Goal: Task Accomplishment & Management: Use online tool/utility

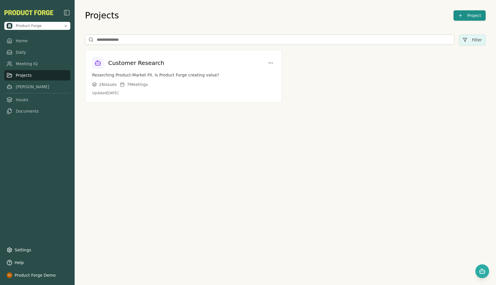
click at [124, 200] on div "Projects Project Filter Customer Research Resarching Product-Market Fit. Is Pro…" at bounding box center [285, 142] width 421 height 285
click at [20, 44] on link "Home" at bounding box center [37, 41] width 66 height 10
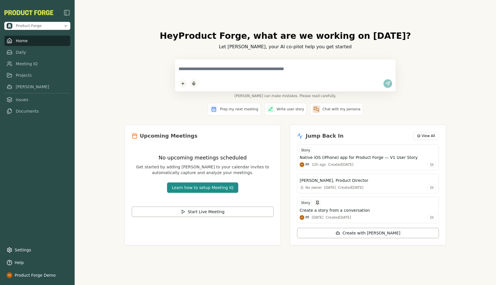
click at [200, 70] on textarea at bounding box center [284, 69] width 213 height 12
type textarea "**********"
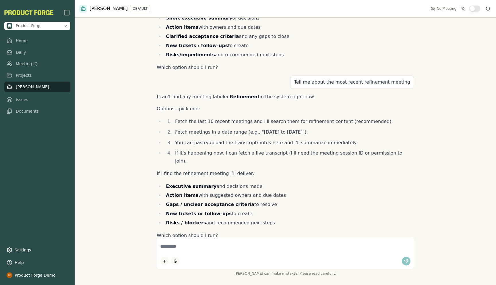
scroll to position [414, 0]
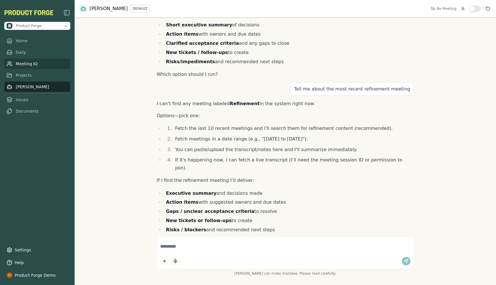
click at [22, 66] on link "Meeting IQ" at bounding box center [37, 64] width 66 height 10
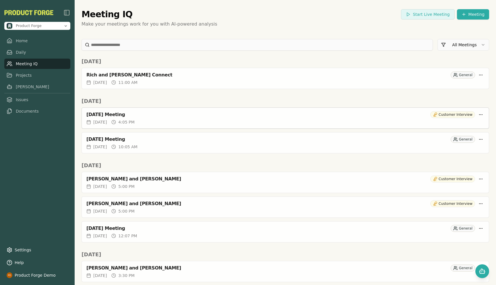
click at [104, 113] on div "[DATE] Meeting" at bounding box center [256, 115] width 341 height 6
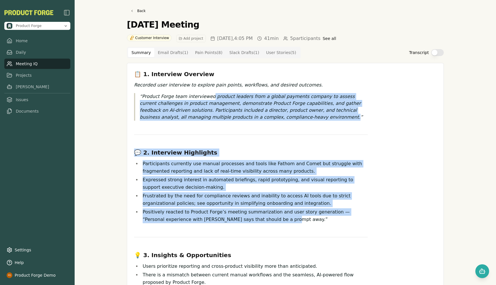
drag, startPoint x: 210, startPoint y: 97, endPoint x: 263, endPoint y: 219, distance: 132.9
click at [263, 219] on div "📋 1. Interview Overview Recorded user interview to explore pain points, workflo…" at bounding box center [250, 250] width 233 height 360
click at [228, 184] on li "Expressed strong interest in automated briefings, rapid prototyping, and visual…" at bounding box center [254, 183] width 227 height 15
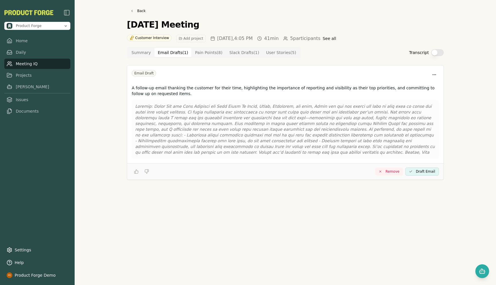
click at [167, 50] on Draft "Email Drafts ( 1 )" at bounding box center [172, 52] width 37 height 9
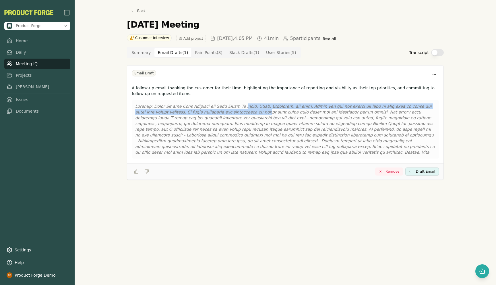
drag, startPoint x: 239, startPoint y: 106, endPoint x: 245, endPoint y: 109, distance: 6.8
click at [245, 109] on p at bounding box center [285, 129] width 300 height 52
click at [134, 14] on link "Back" at bounding box center [138, 11] width 22 height 8
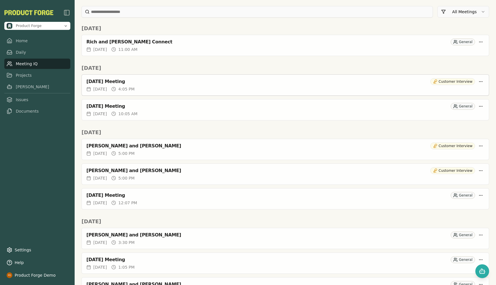
scroll to position [36, 0]
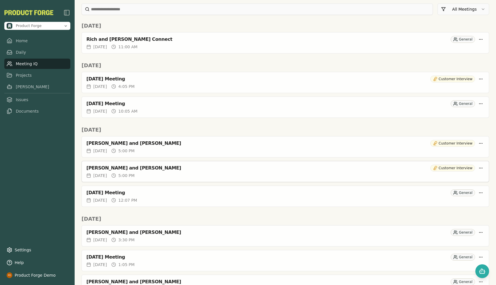
click at [121, 172] on div "[PERSON_NAME] and [PERSON_NAME] Customer Interview" at bounding box center [285, 166] width 407 height 11
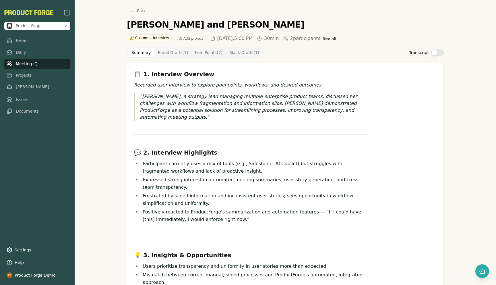
click at [166, 53] on Draft "Email Drafts ( 1 )" at bounding box center [172, 52] width 37 height 9
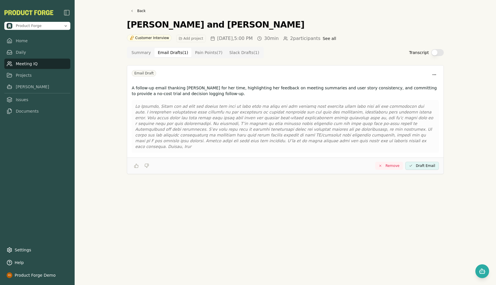
click at [296, 135] on p at bounding box center [285, 126] width 300 height 46
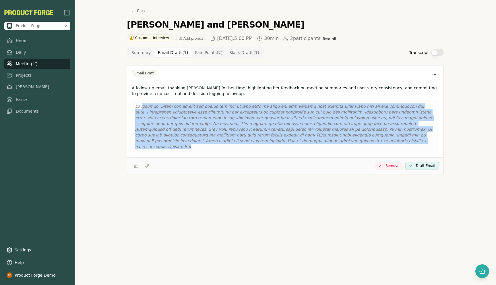
drag, startPoint x: 297, startPoint y: 141, endPoint x: 143, endPoint y: 107, distance: 157.7
click at [143, 107] on p at bounding box center [285, 126] width 300 height 46
click at [236, 48] on Draft "Slack Drafts ( 1 )" at bounding box center [244, 52] width 37 height 9
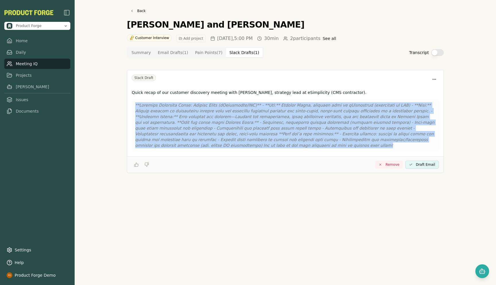
drag, startPoint x: 228, startPoint y: 145, endPoint x: 121, endPoint y: 95, distance: 118.7
click at [121, 95] on div "Back [PERSON_NAME] and [PERSON_NAME] Customer Interview Add project [DATE] 5:00…" at bounding box center [285, 142] width 330 height 285
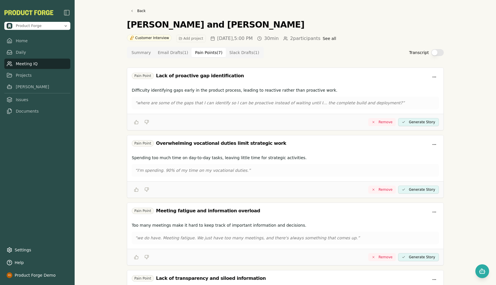
click at [198, 54] on Point "Pain Points ( 7 )" at bounding box center [208, 52] width 34 height 9
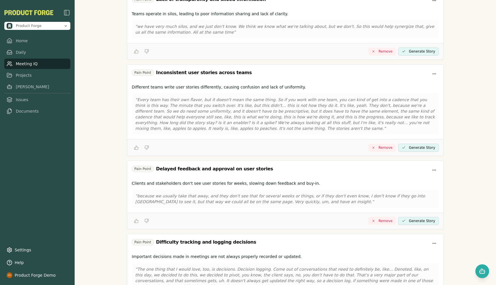
scroll to position [319, 0]
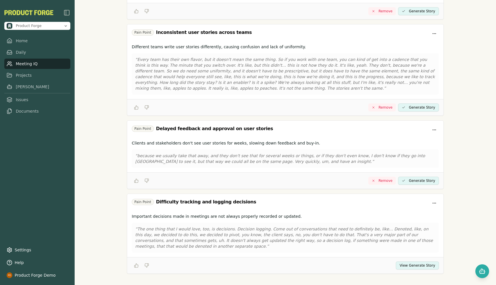
click at [402, 269] on div "View Generate Story" at bounding box center [285, 265] width 316 height 16
click at [405, 261] on button "View Generate Story" at bounding box center [417, 265] width 43 height 8
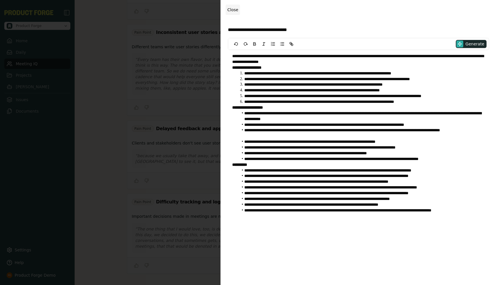
click at [231, 10] on span "Close" at bounding box center [232, 9] width 11 height 5
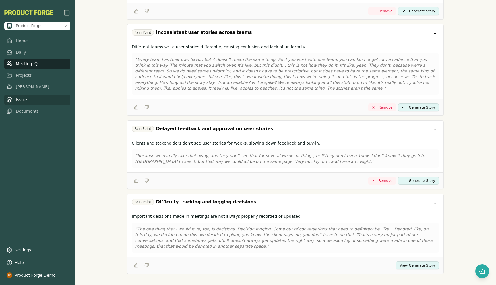
click at [18, 99] on link "Issues" at bounding box center [37, 99] width 66 height 10
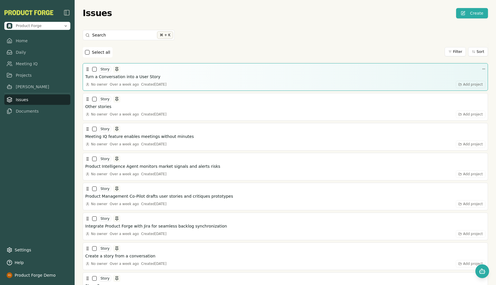
click at [126, 75] on h3 "Turn a Conversation into a User Story" at bounding box center [122, 77] width 75 height 6
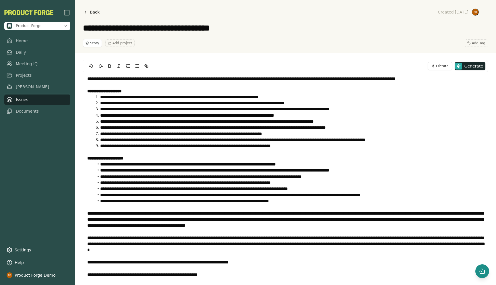
click at [482, 272] on icon "Open chat" at bounding box center [481, 270] width 7 height 7
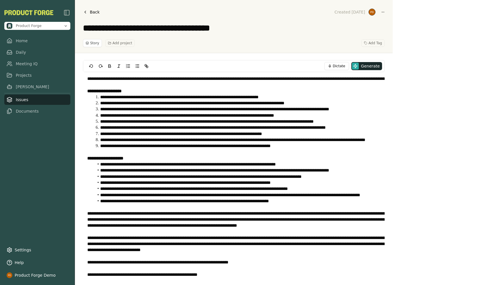
scroll to position [638, 0]
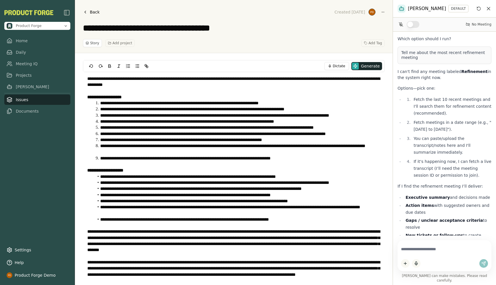
click at [408, 254] on textarea at bounding box center [444, 248] width 87 height 11
click at [478, 8] on icon "Reset conversation" at bounding box center [478, 8] width 5 height 5
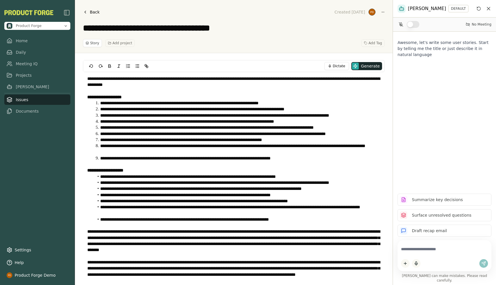
click at [427, 254] on textarea at bounding box center [444, 248] width 87 height 11
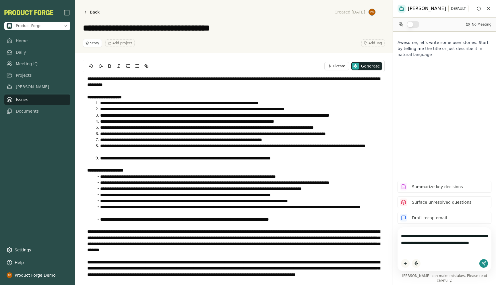
type textarea "**********"
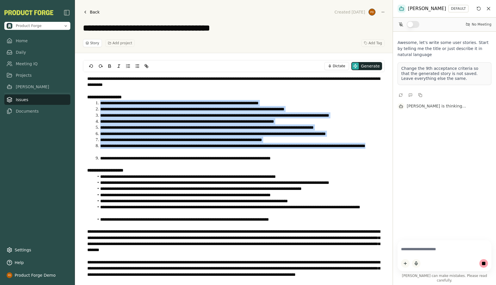
drag, startPoint x: 96, startPoint y: 101, endPoint x: 151, endPoint y: 153, distance: 76.5
click at [151, 153] on ol "**********" at bounding box center [233, 130] width 293 height 61
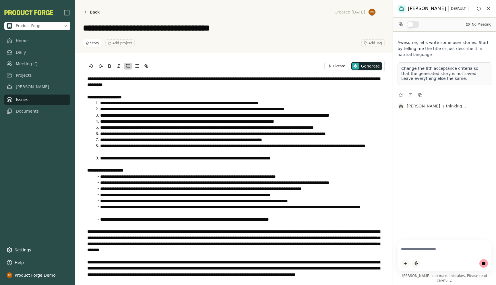
click at [136, 157] on li "**********" at bounding box center [237, 158] width 287 height 6
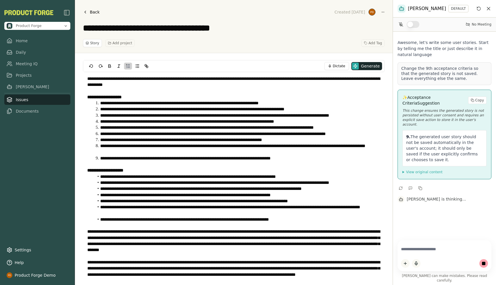
drag, startPoint x: 420, startPoint y: 151, endPoint x: 415, endPoint y: 139, distance: 13.5
click at [415, 139] on p "9. The generated user story should not be saved automatically in the user's acc…" at bounding box center [444, 148] width 77 height 29
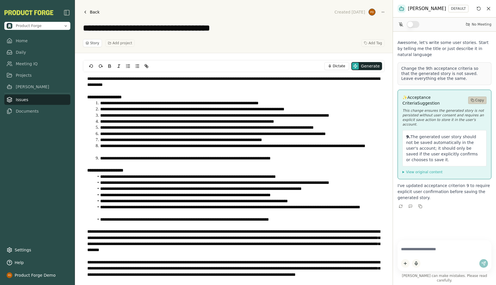
click at [476, 98] on button "Copy" at bounding box center [477, 99] width 18 height 7
click at [156, 158] on li "**********" at bounding box center [237, 158] width 287 height 6
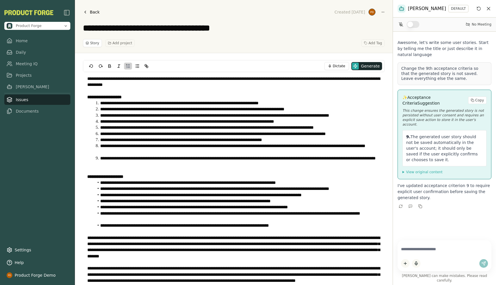
click at [207, 161] on li "**********" at bounding box center [237, 161] width 287 height 12
click at [275, 30] on textarea "**********" at bounding box center [233, 28] width 301 height 10
click at [20, 51] on link "Daily" at bounding box center [37, 52] width 66 height 10
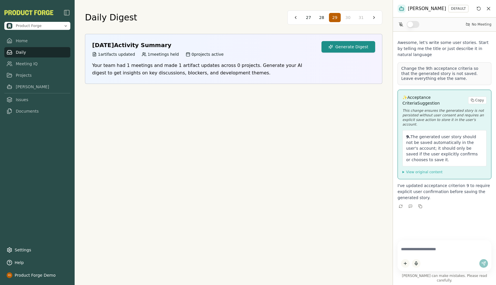
click at [339, 44] on button "Generate Digest" at bounding box center [348, 46] width 54 height 11
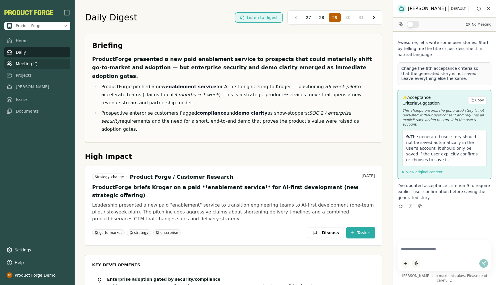
click at [20, 66] on link "Meeting IQ" at bounding box center [37, 64] width 66 height 10
